Goal: Task Accomplishment & Management: Complete application form

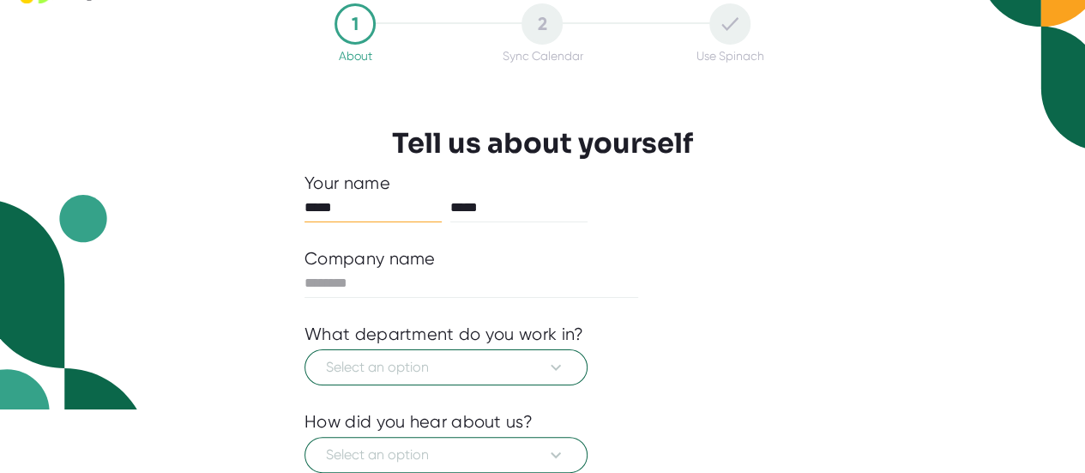
scroll to position [57, 0]
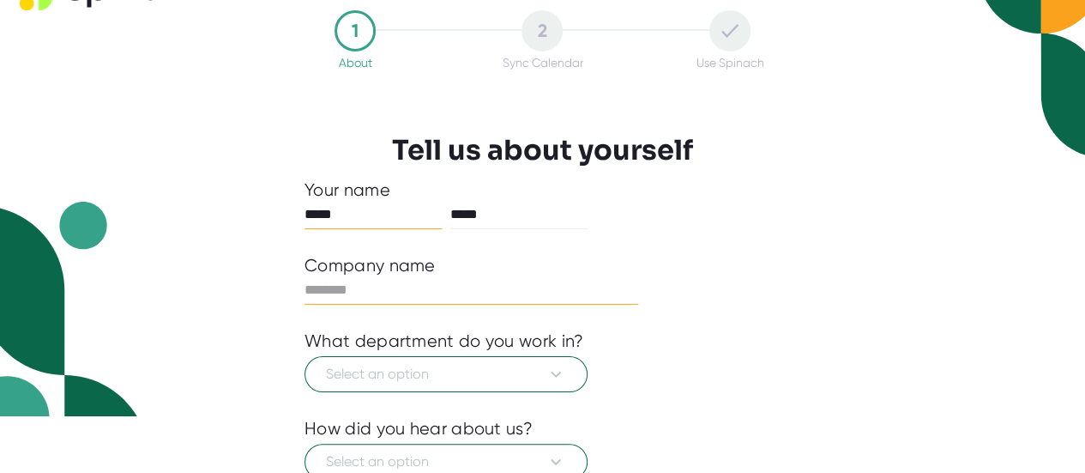
click at [582, 289] on input "text" at bounding box center [472, 289] width 334 height 27
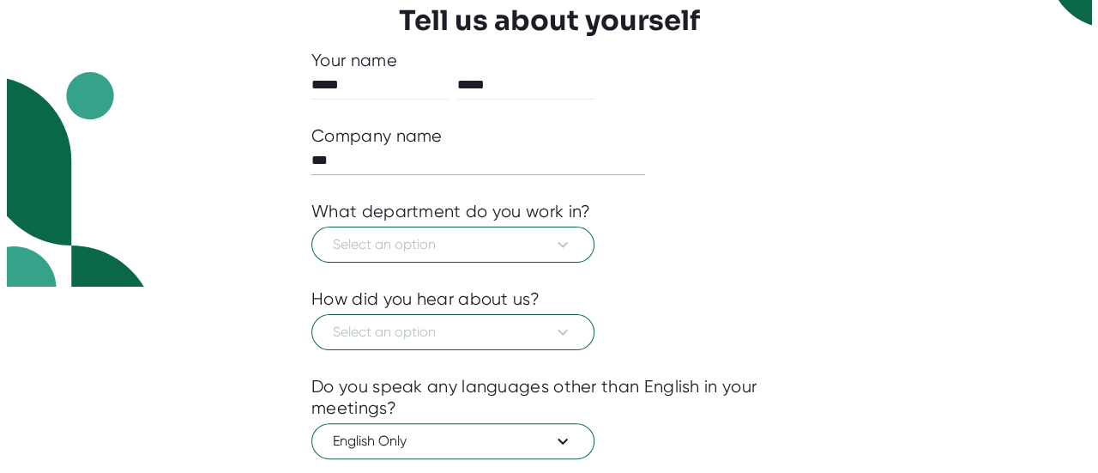
scroll to position [187, 0]
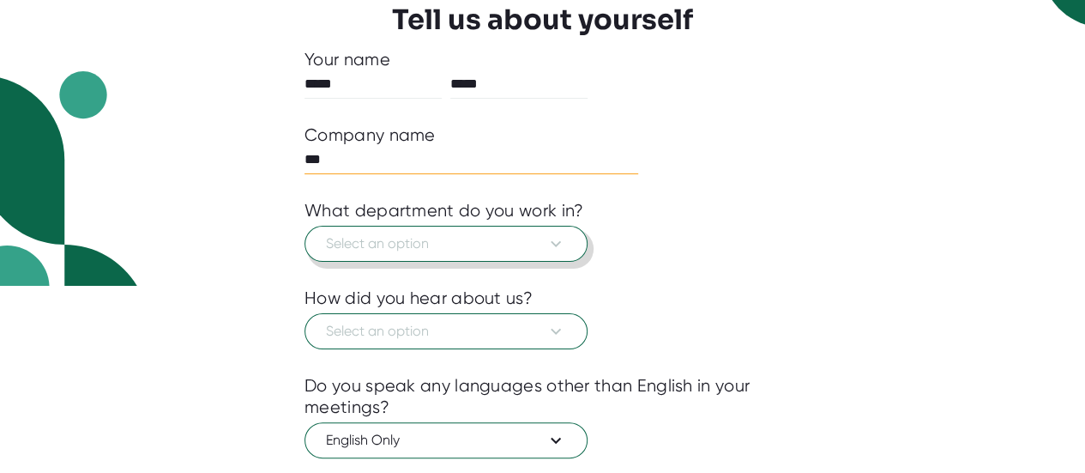
type input "***"
click at [556, 250] on icon at bounding box center [556, 243] width 21 height 21
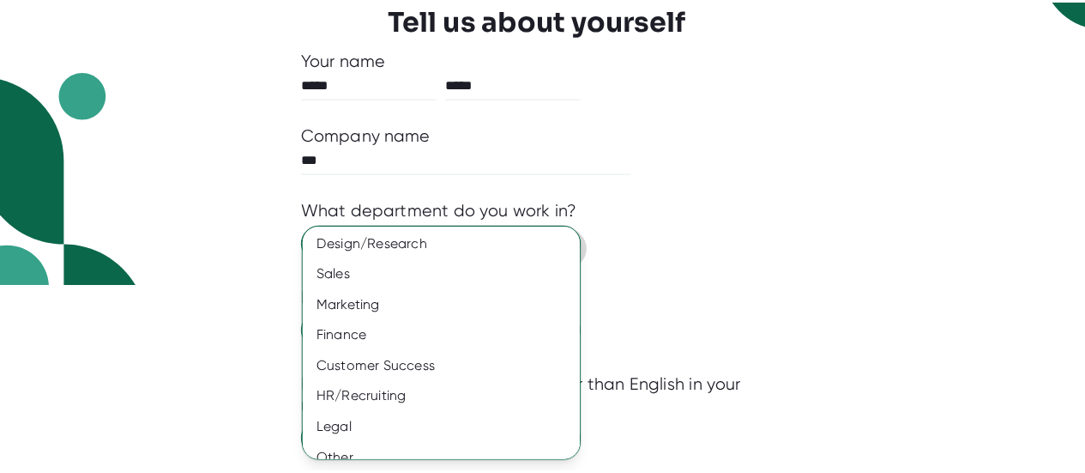
scroll to position [172, 0]
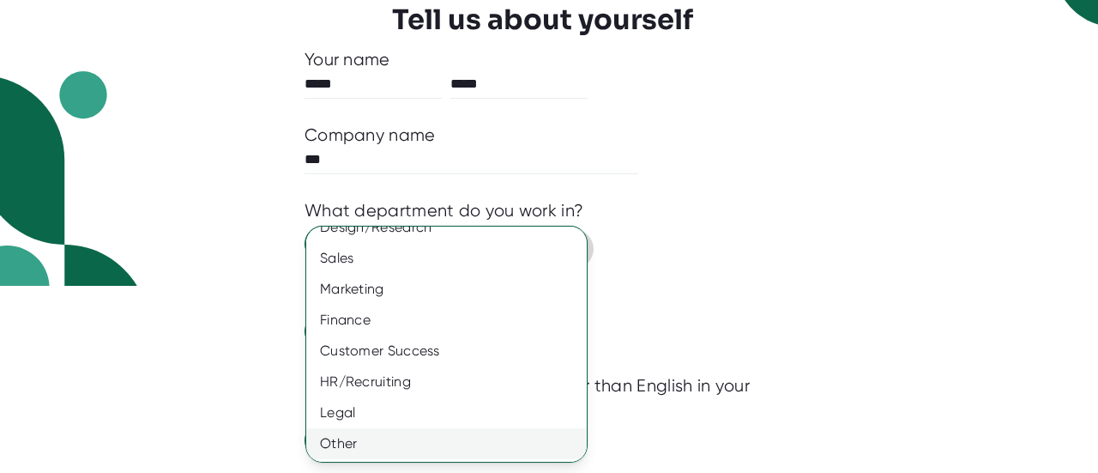
click at [359, 447] on div "Other" at bounding box center [452, 443] width 293 height 31
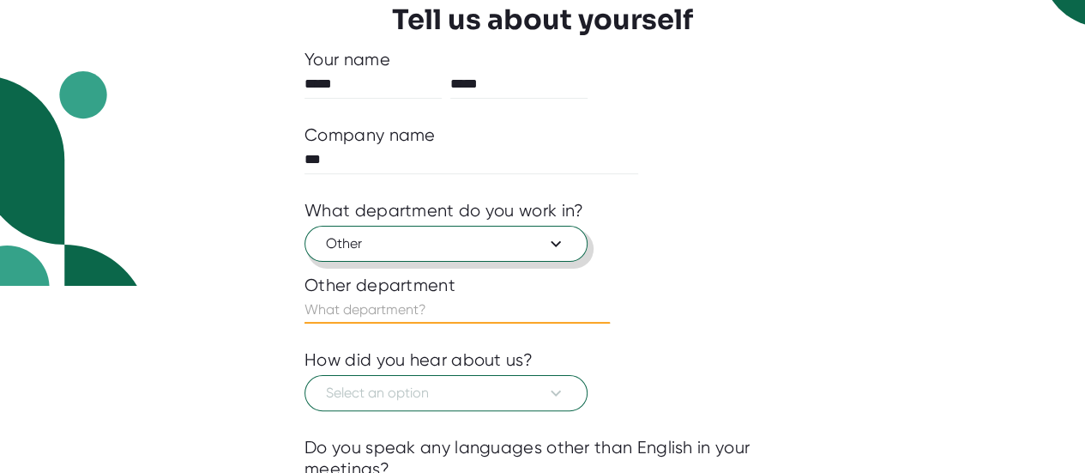
click at [470, 312] on input "text" at bounding box center [457, 309] width 305 height 27
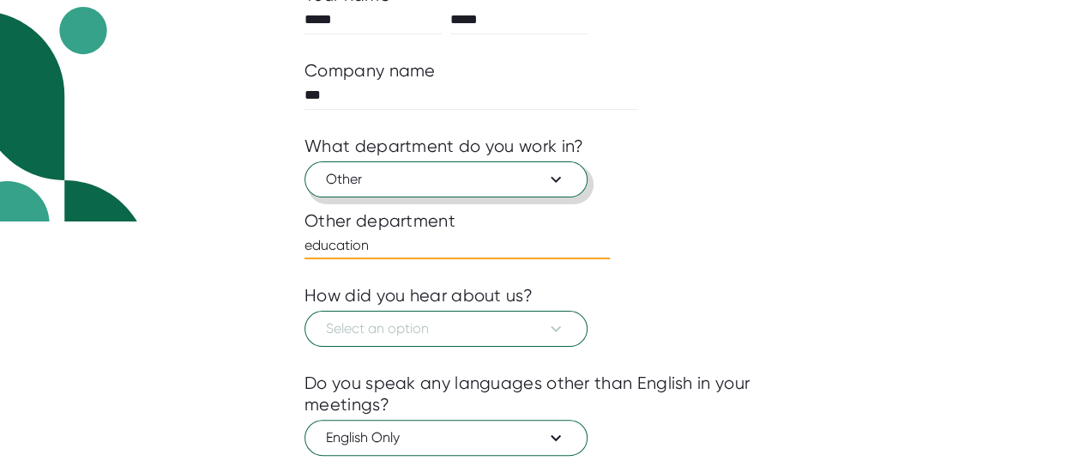
scroll to position [269, 0]
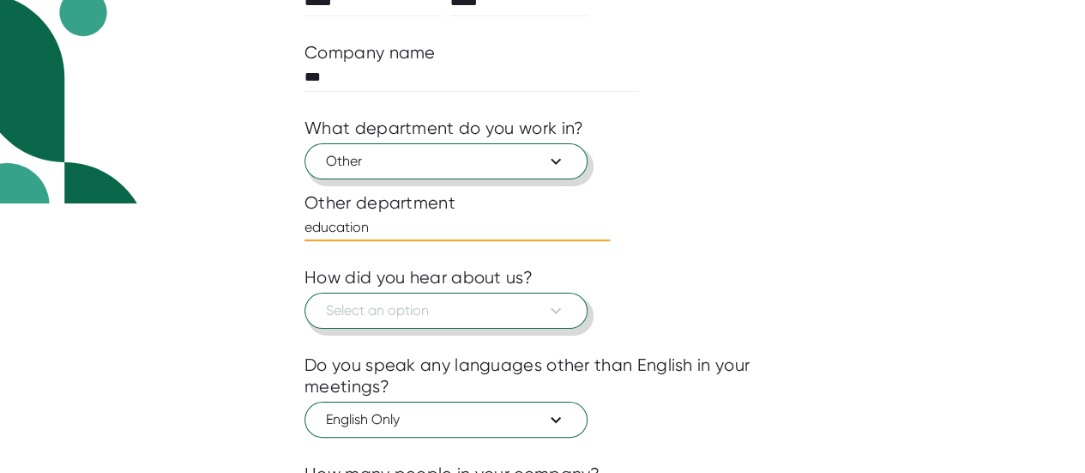
type input "education"
click at [551, 311] on icon at bounding box center [556, 310] width 21 height 21
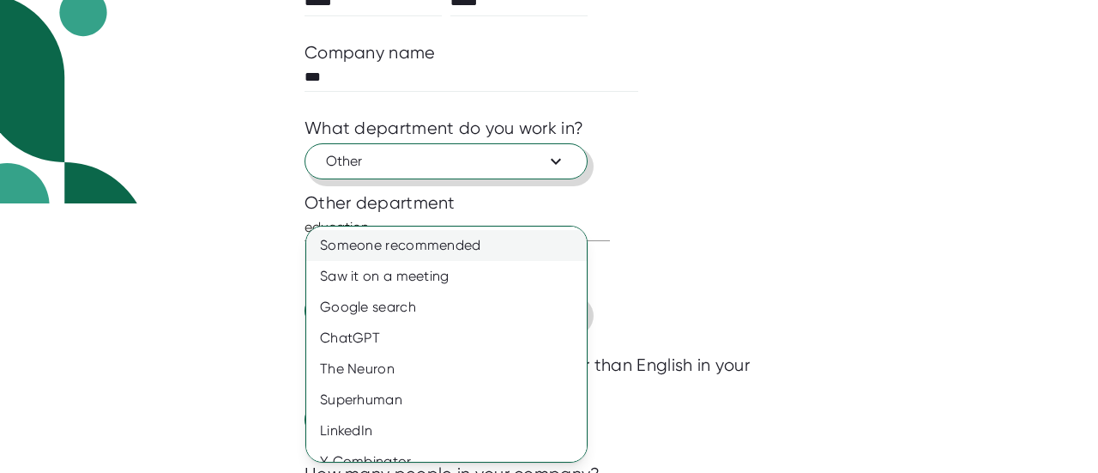
click at [532, 241] on div "Someone recommended" at bounding box center [452, 245] width 293 height 31
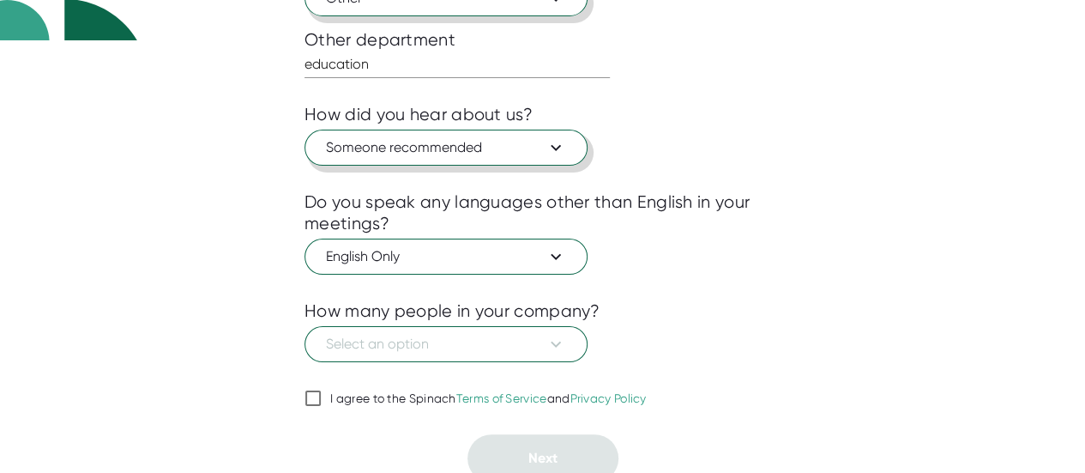
scroll to position [438, 0]
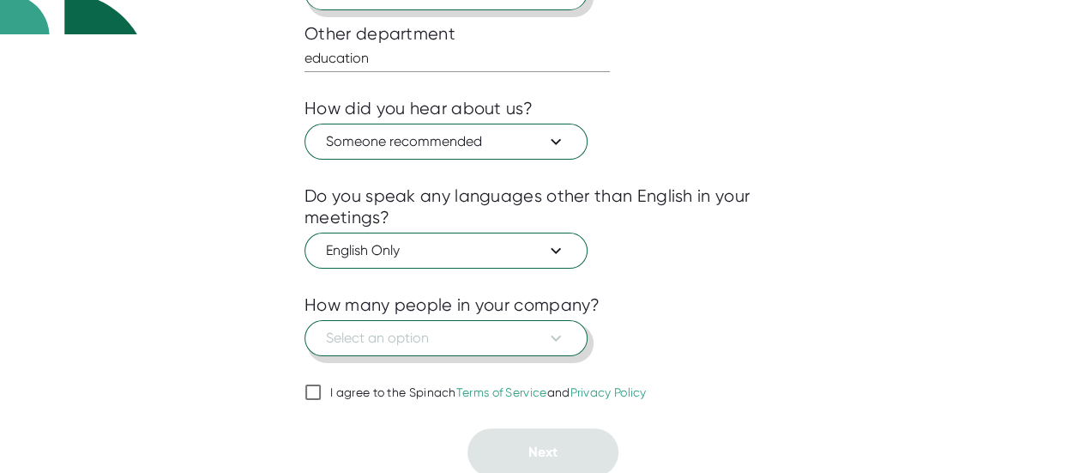
click at [535, 334] on span "Select an option" at bounding box center [446, 338] width 240 height 21
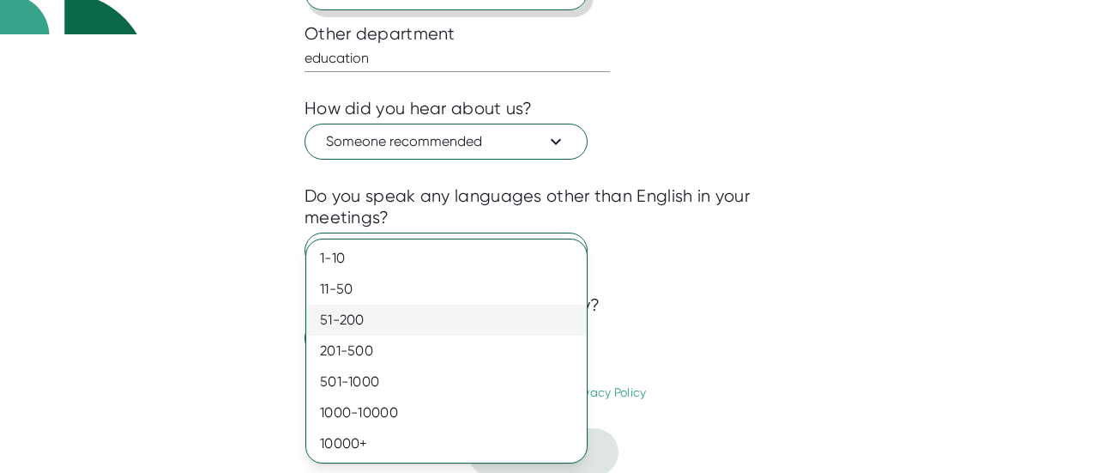
click at [535, 307] on div "51-200" at bounding box center [446, 320] width 281 height 31
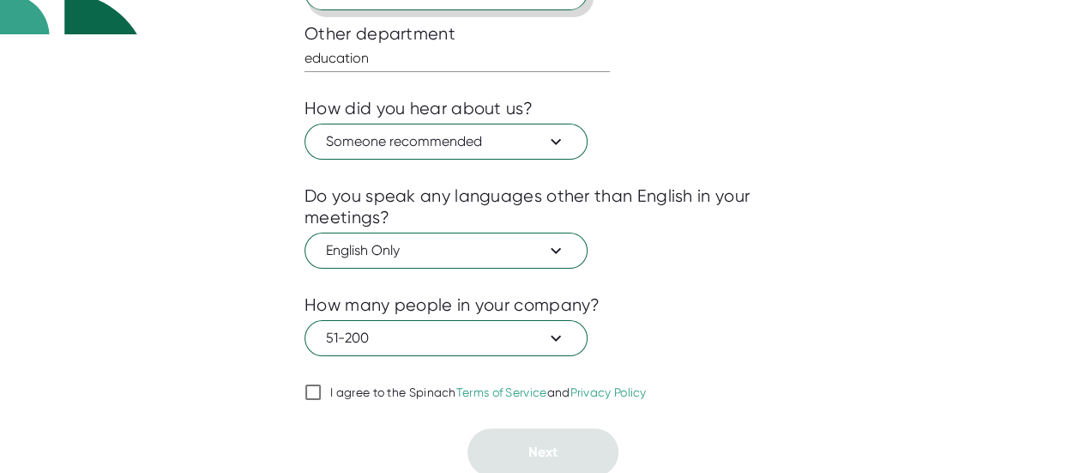
click at [314, 385] on input "I agree to the Spinach Terms of Service and Privacy Policy" at bounding box center [313, 392] width 17 height 21
checkbox input "true"
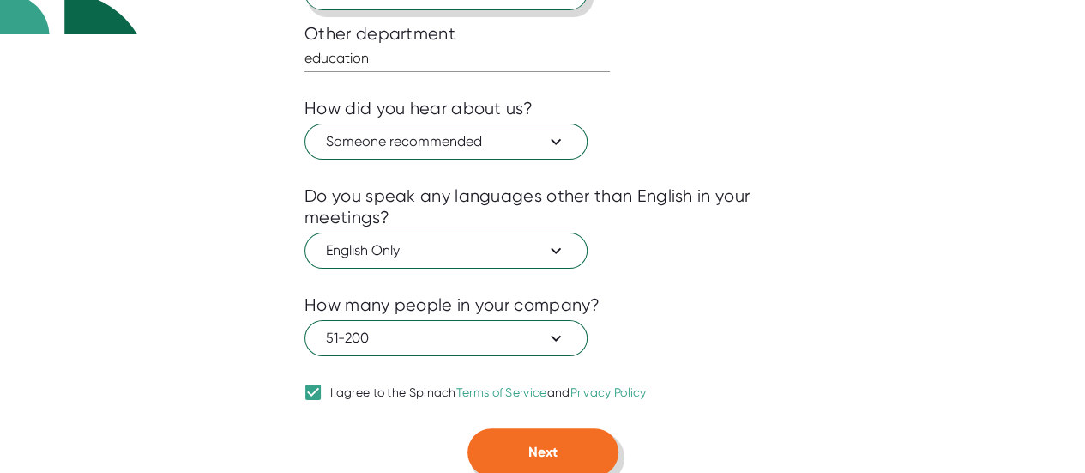
click at [528, 455] on span "Next" at bounding box center [542, 452] width 29 height 16
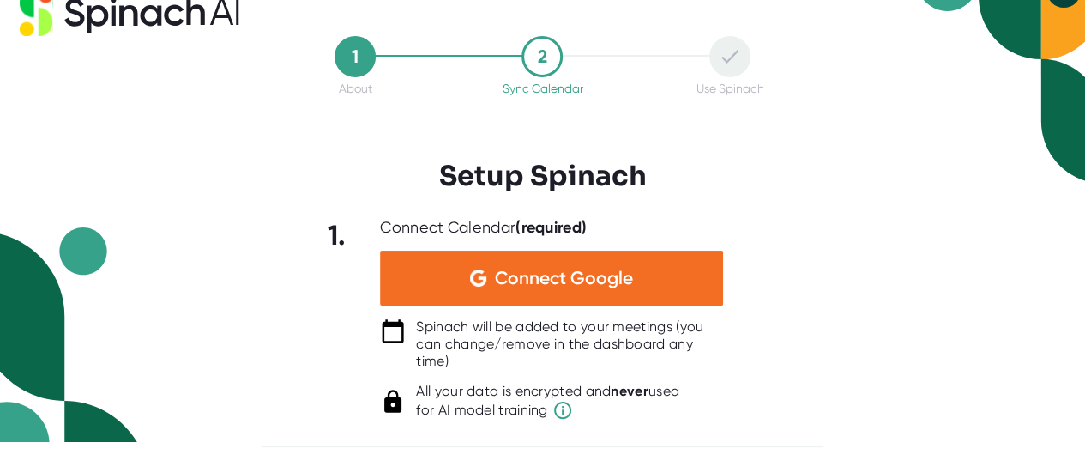
scroll to position [29, 0]
